Goal: Information Seeking & Learning: Find specific fact

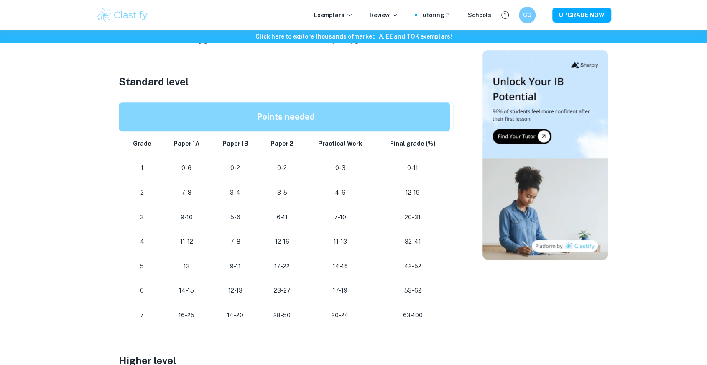
scroll to position [418, 0]
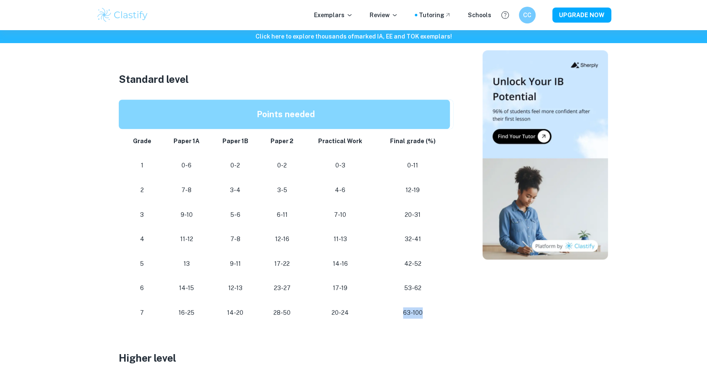
drag, startPoint x: 422, startPoint y: 313, endPoint x: 375, endPoint y: 313, distance: 46.9
click at [375, 313] on tr "[PHONE_NUMBER] [PHONE_NUMBER] 63-100" at bounding box center [286, 312] width 335 height 25
click at [428, 257] on td "42-52" at bounding box center [414, 263] width 77 height 25
drag, startPoint x: 418, startPoint y: 290, endPoint x: 392, endPoint y: 287, distance: 26.2
click at [392, 287] on p "53-62" at bounding box center [413, 287] width 61 height 11
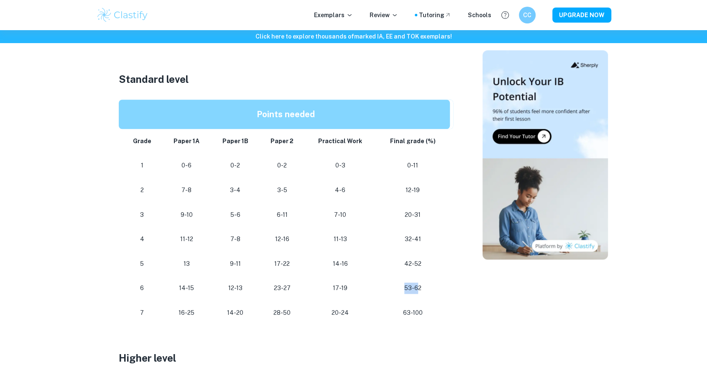
click at [392, 287] on p "53-62" at bounding box center [413, 287] width 61 height 11
drag, startPoint x: 422, startPoint y: 262, endPoint x: 410, endPoint y: 261, distance: 12.2
click at [410, 261] on p "42-52" at bounding box center [413, 263] width 61 height 11
drag, startPoint x: 420, startPoint y: 261, endPoint x: 398, endPoint y: 259, distance: 22.7
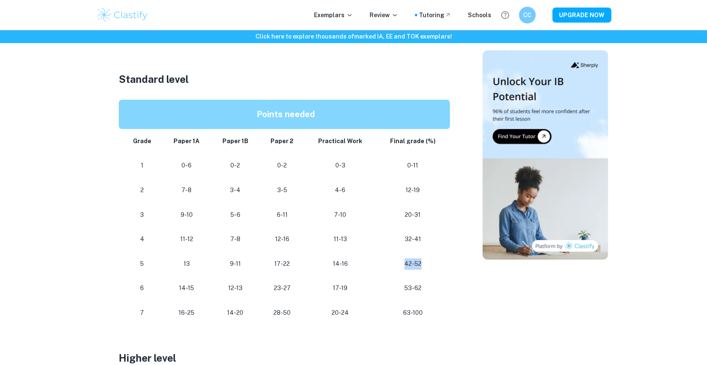
click at [398, 259] on p "42-52" at bounding box center [413, 263] width 61 height 11
click at [420, 264] on p "42-52" at bounding box center [413, 263] width 61 height 11
click at [426, 248] on td "32-41" at bounding box center [414, 239] width 77 height 25
drag, startPoint x: 418, startPoint y: 213, endPoint x: 397, endPoint y: 213, distance: 20.9
click at [397, 213] on p "20-31" at bounding box center [413, 214] width 61 height 11
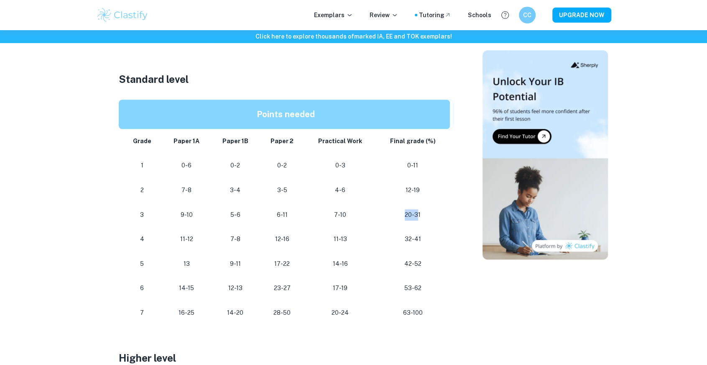
click at [397, 213] on p "20-31" at bounding box center [413, 214] width 61 height 11
drag, startPoint x: 411, startPoint y: 212, endPoint x: 402, endPoint y: 210, distance: 9.4
click at [402, 210] on p "20-31" at bounding box center [413, 214] width 61 height 11
click at [418, 216] on p "20-31" at bounding box center [413, 214] width 61 height 11
